Goal: Transaction & Acquisition: Subscribe to service/newsletter

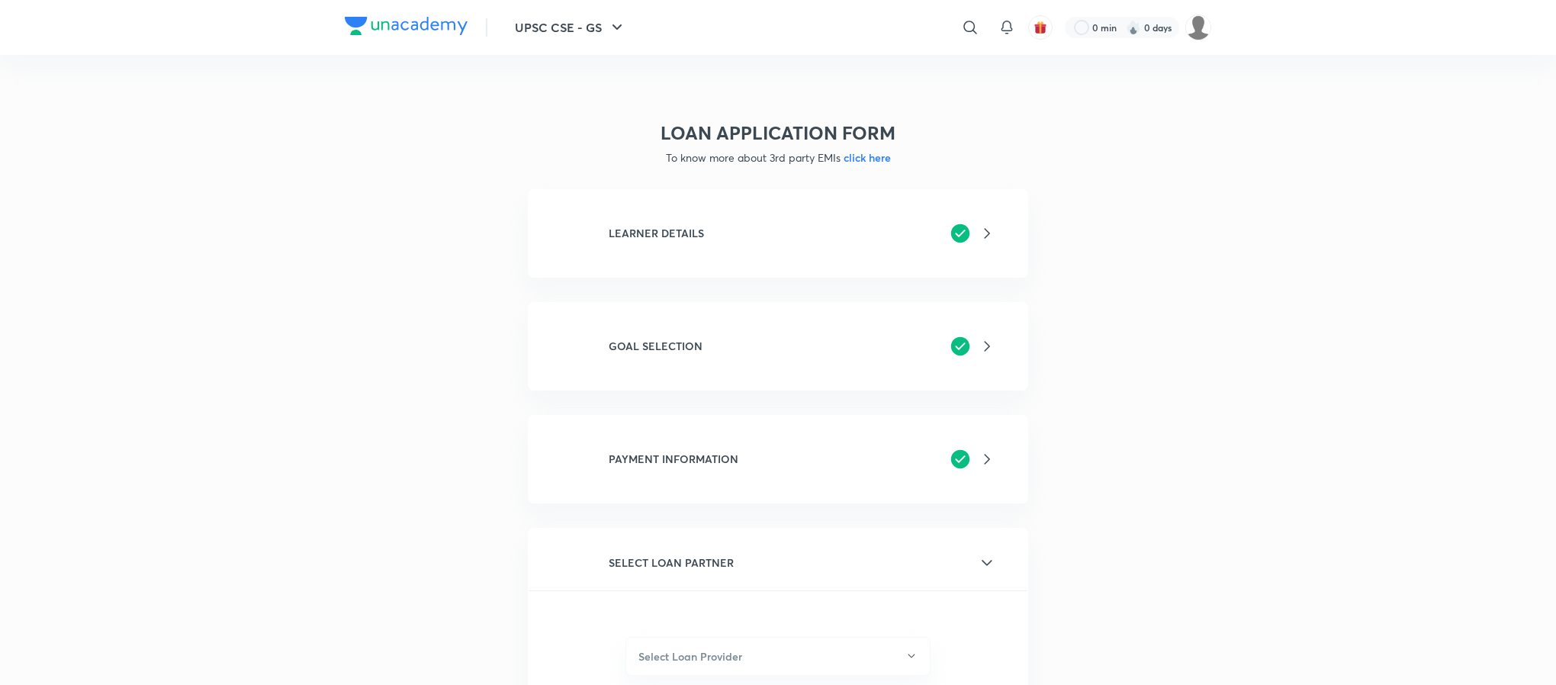
click at [714, 227] on div "LEARNER DETAILS" at bounding box center [802, 233] width 387 height 23
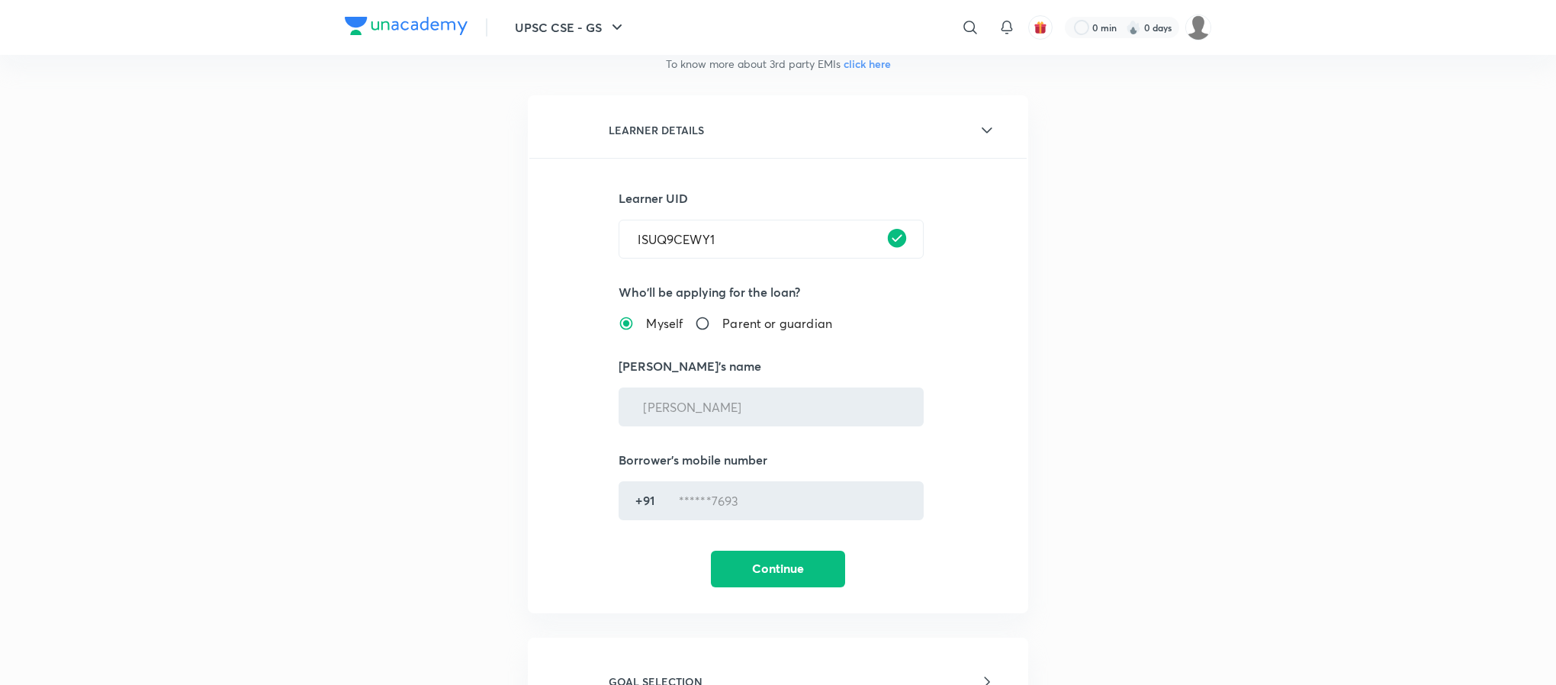
scroll to position [229, 0]
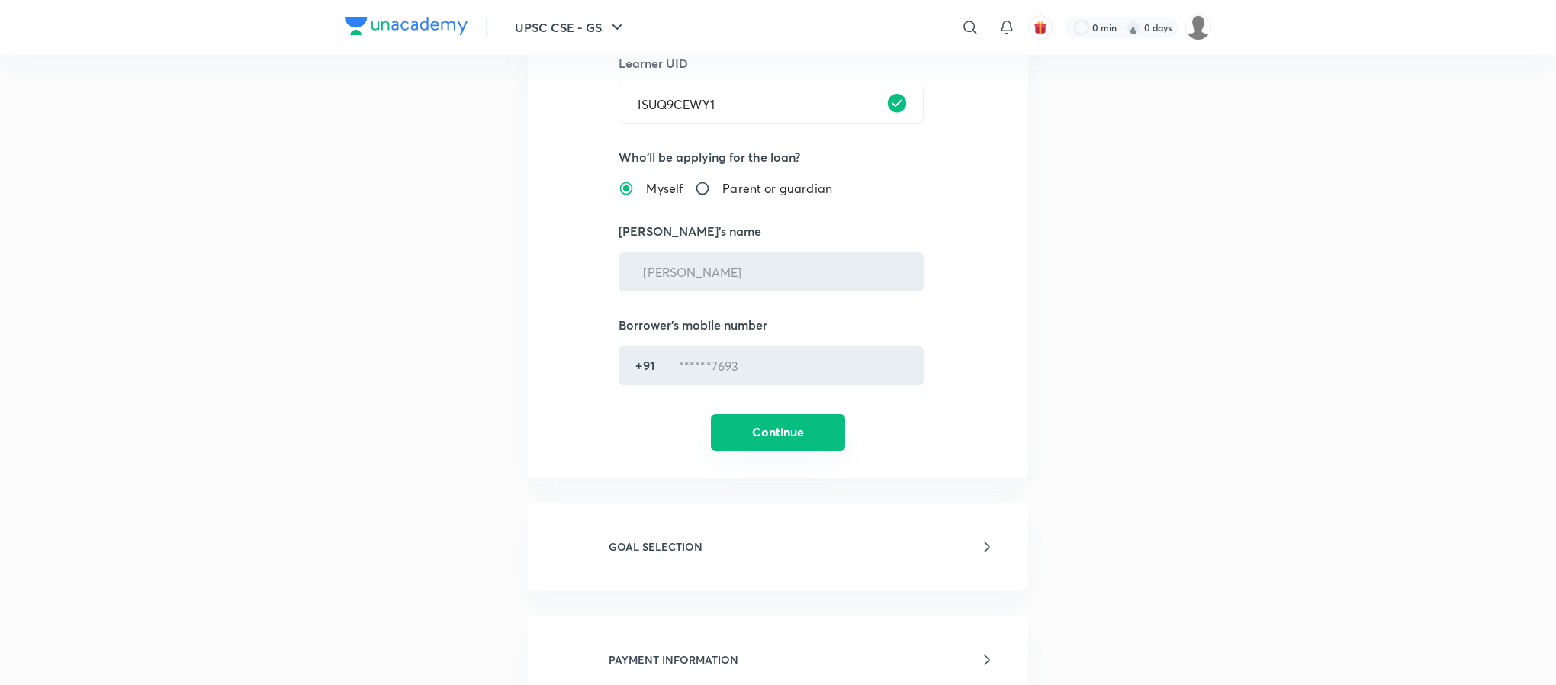
click at [782, 423] on button "Continue" at bounding box center [778, 432] width 134 height 37
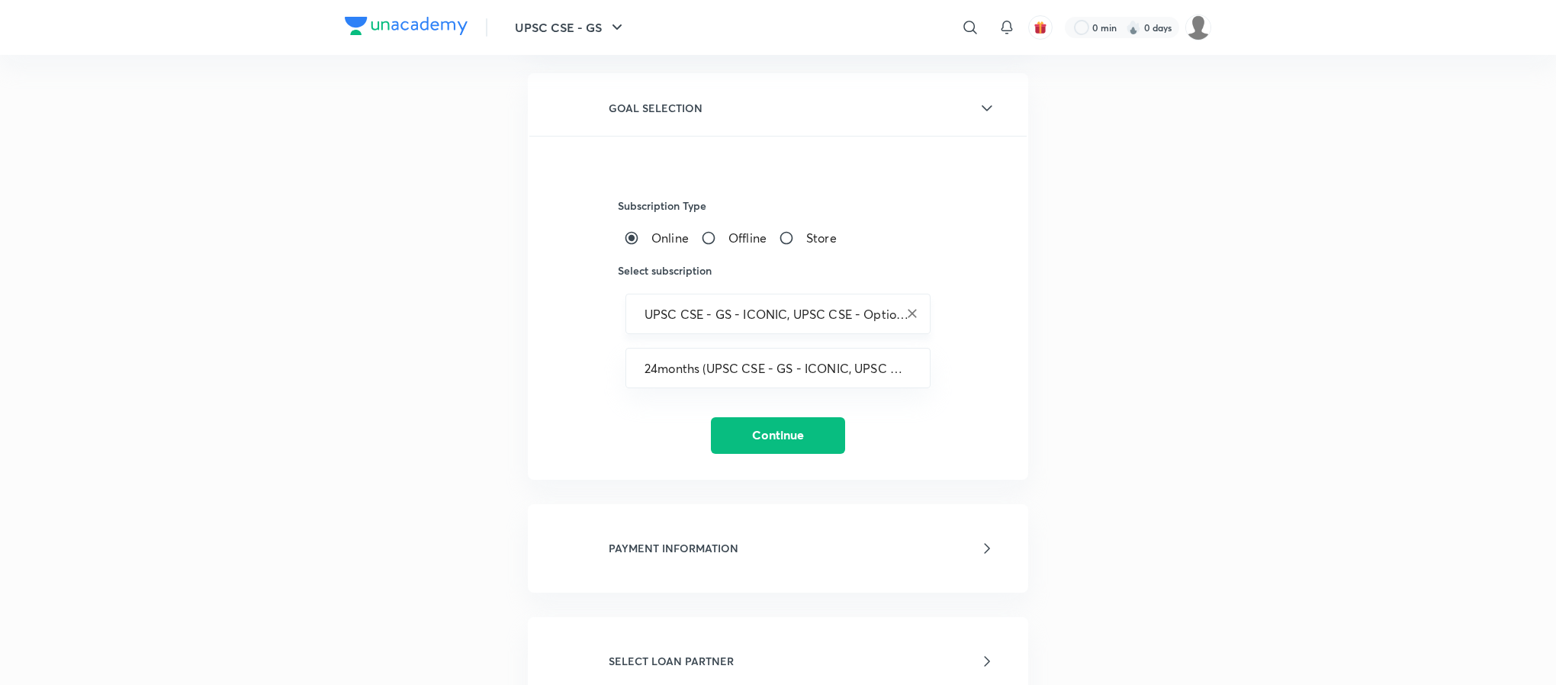
click at [908, 312] on icon "Clear" at bounding box center [911, 313] width 15 height 15
type input "UPSC CSE - GS - ICONIC, UPSC CSE - Optional"
click at [908, 312] on icon "Clear" at bounding box center [911, 313] width 15 height 15
paste input "UPSC CSE - GS"
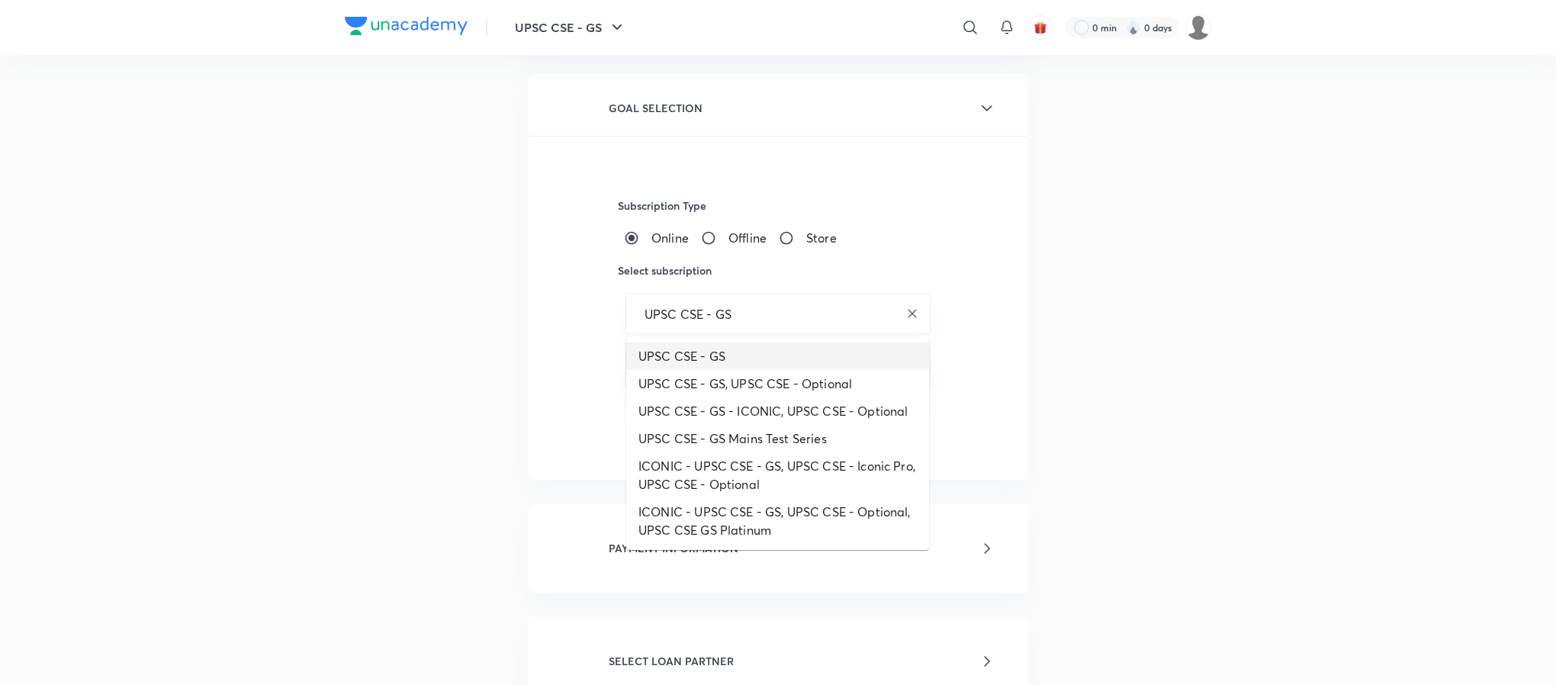
click at [700, 352] on li "UPSC CSE - GS" at bounding box center [777, 355] width 303 height 27
type input "UPSC CSE - GS"
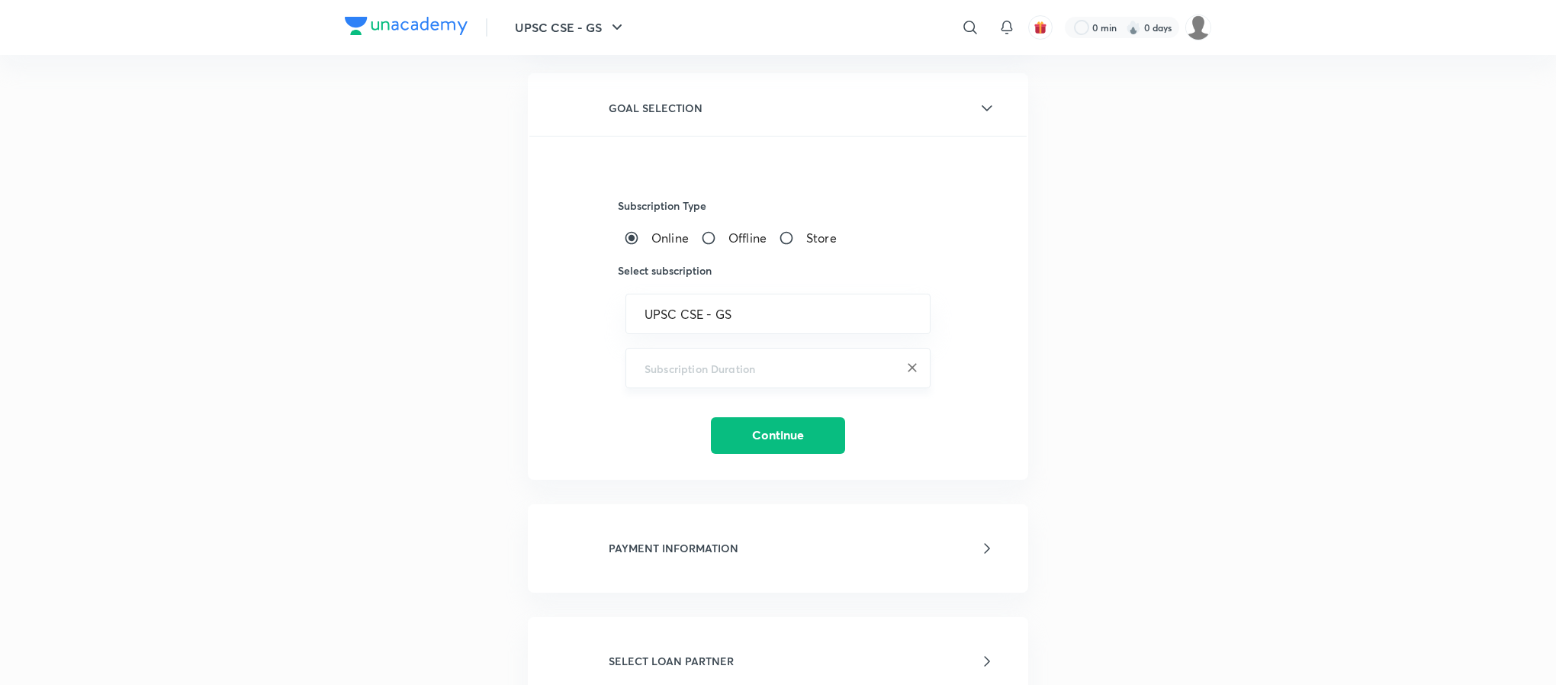
click at [712, 373] on input "text" at bounding box center [777, 368] width 267 height 14
click at [683, 368] on input "text" at bounding box center [777, 368] width 267 height 14
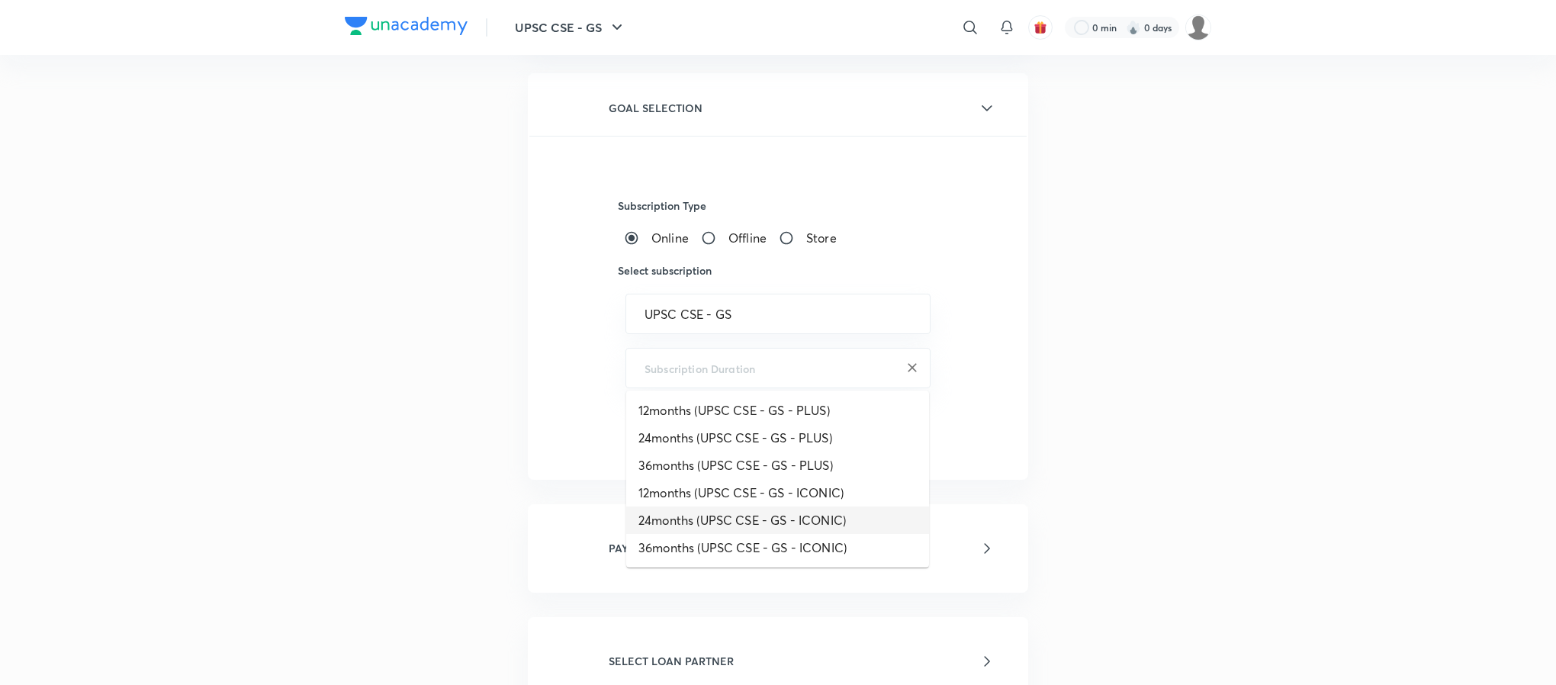
click at [698, 522] on li "24months (UPSC CSE - GS - ICONIC)" at bounding box center [777, 519] width 303 height 27
type input "24months (UPSC CSE - GS - ICONIC)"
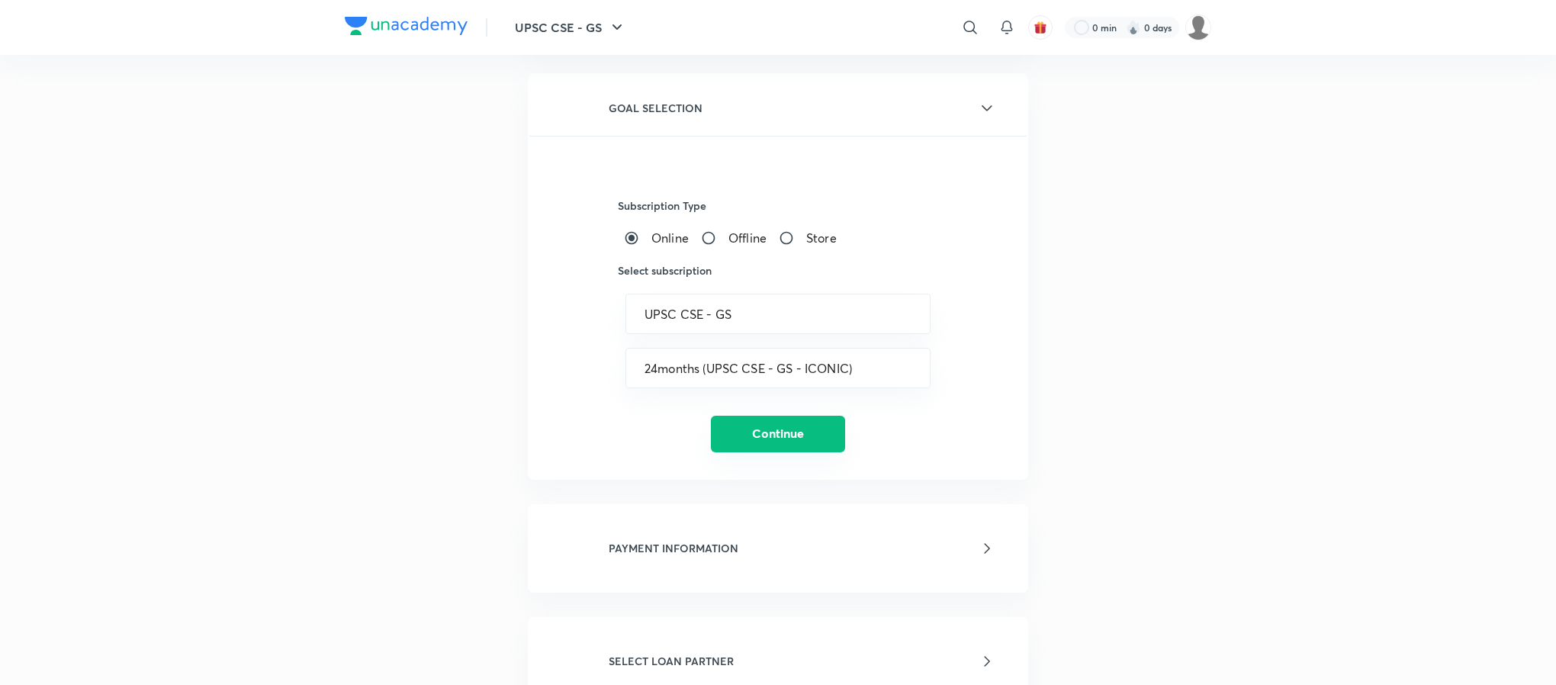
click at [737, 438] on button "Continue" at bounding box center [778, 434] width 134 height 37
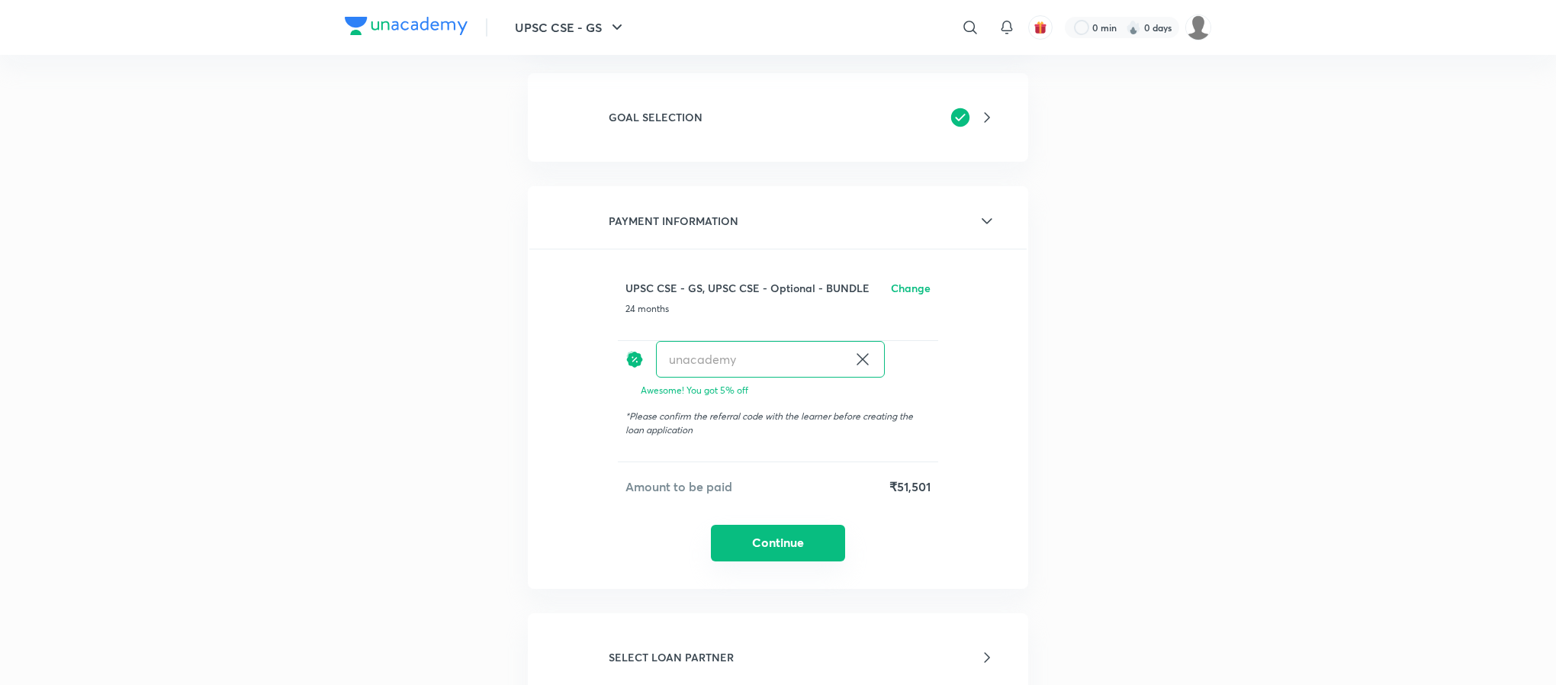
click at [779, 535] on button "Continue" at bounding box center [778, 543] width 134 height 37
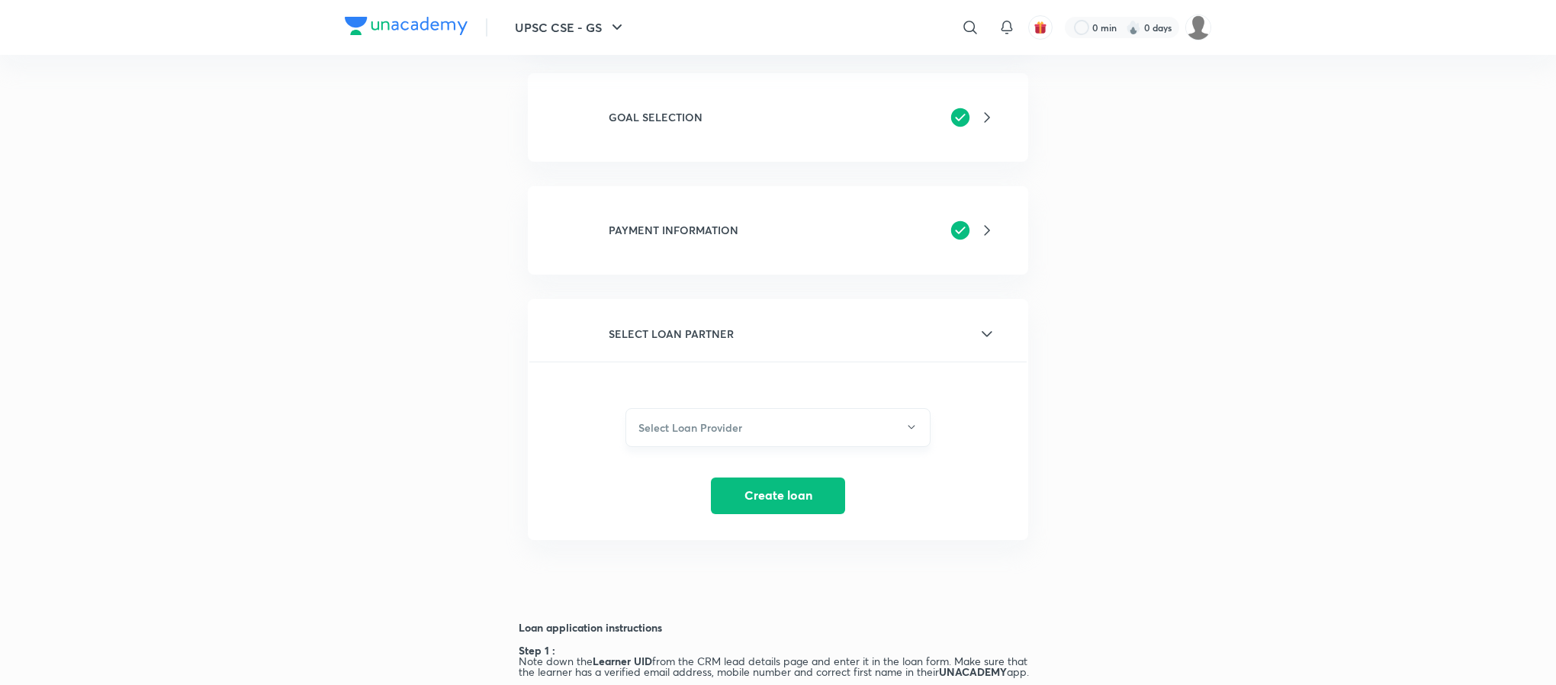
click at [701, 433] on button "Select Loan Provider" at bounding box center [777, 427] width 305 height 39
